Goal: Information Seeking & Learning: Learn about a topic

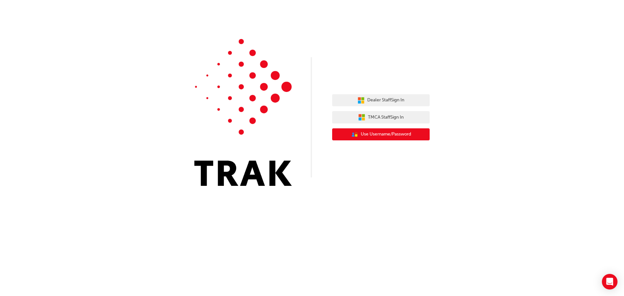
click at [387, 138] on span "Use Username/Password" at bounding box center [386, 134] width 50 height 7
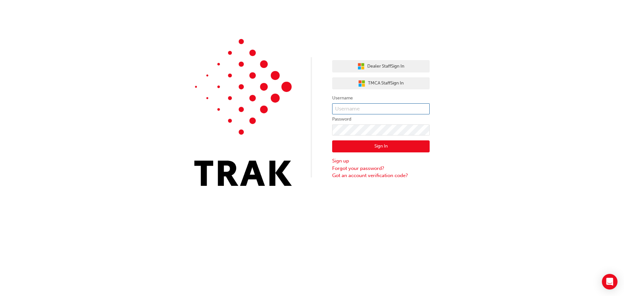
type input "SynchroDeveloper"
click at [375, 105] on input "SynchroDeveloper" at bounding box center [381, 108] width 98 height 11
click at [381, 144] on button "Sign In" at bounding box center [381, 147] width 98 height 12
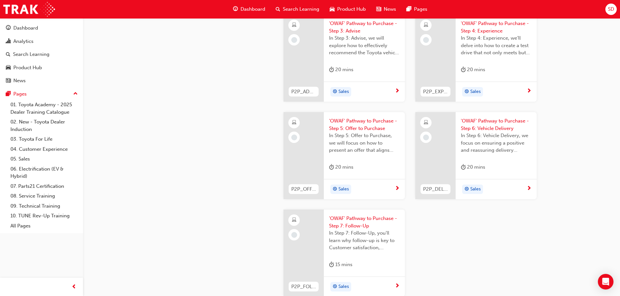
scroll to position [1821, 0]
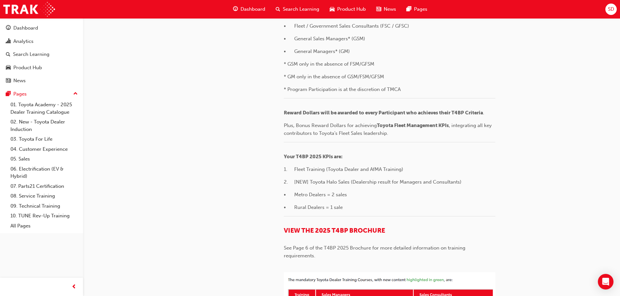
scroll to position [1145, 0]
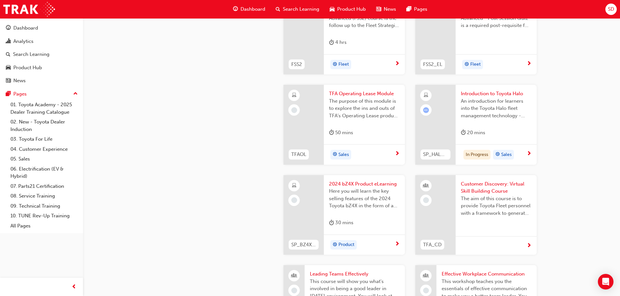
click at [359, 7] on span "Fleet Strategic Sales Process - Advanced" at bounding box center [364, 0] width 71 height 15
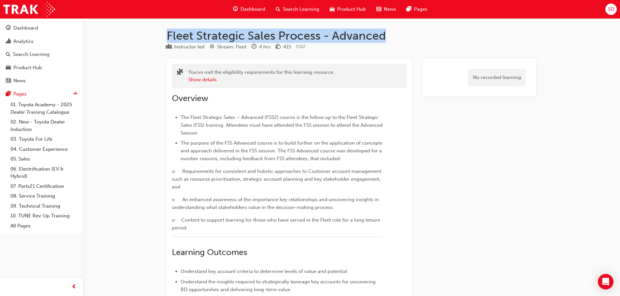
drag, startPoint x: 166, startPoint y: 35, endPoint x: 425, endPoint y: 26, distance: 259.7
copy h1 "Fleet Strategic Sales Process - Advanced"
